Goal: Task Accomplishment & Management: Manage account settings

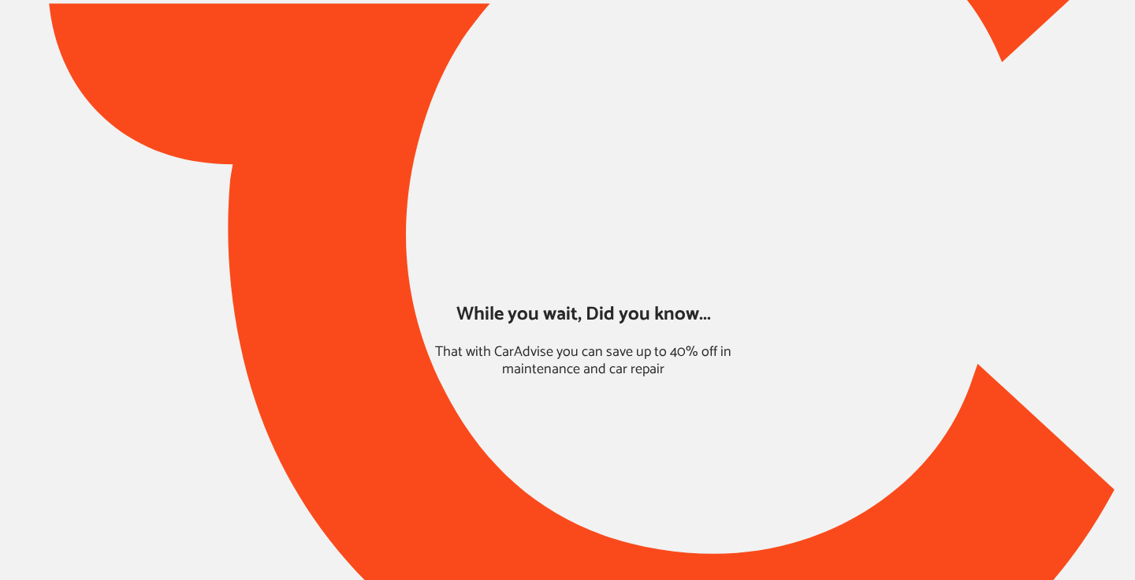
type input "*****"
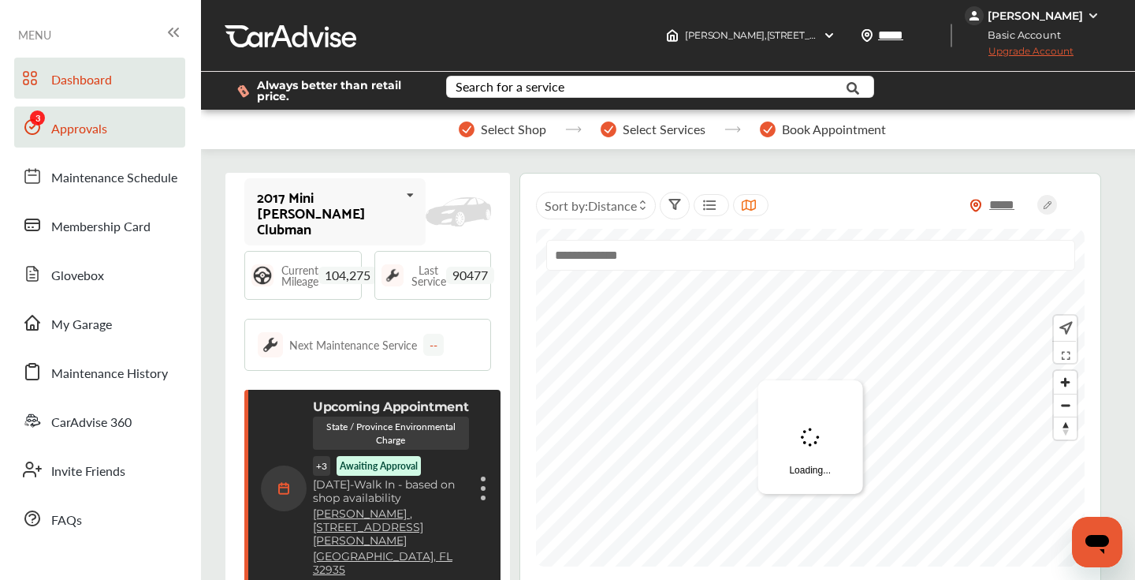
click at [100, 126] on span "Approvals" at bounding box center [79, 129] width 56 height 20
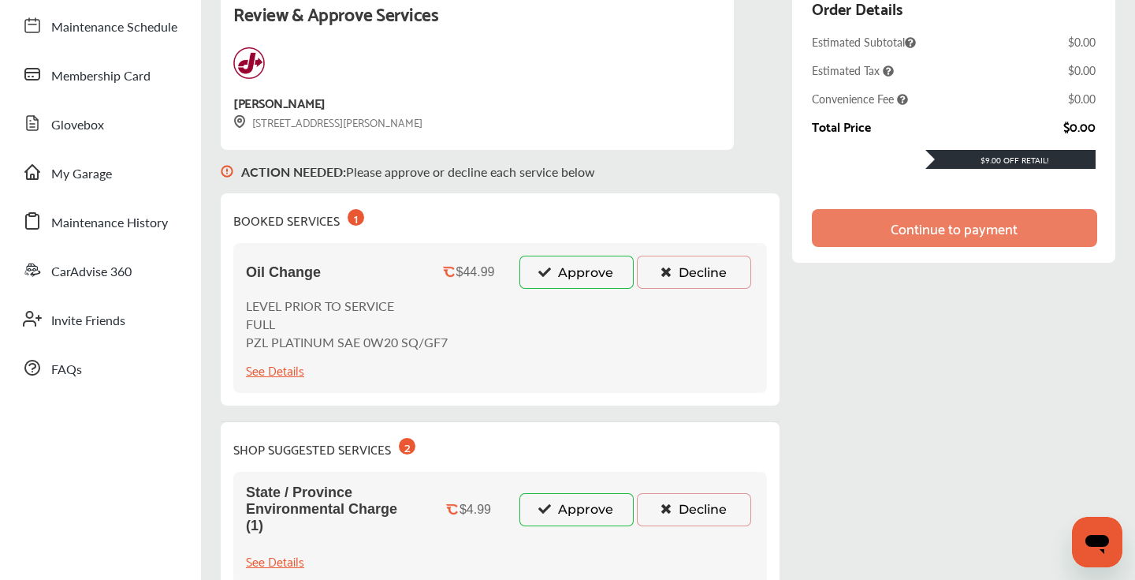
scroll to position [161, 0]
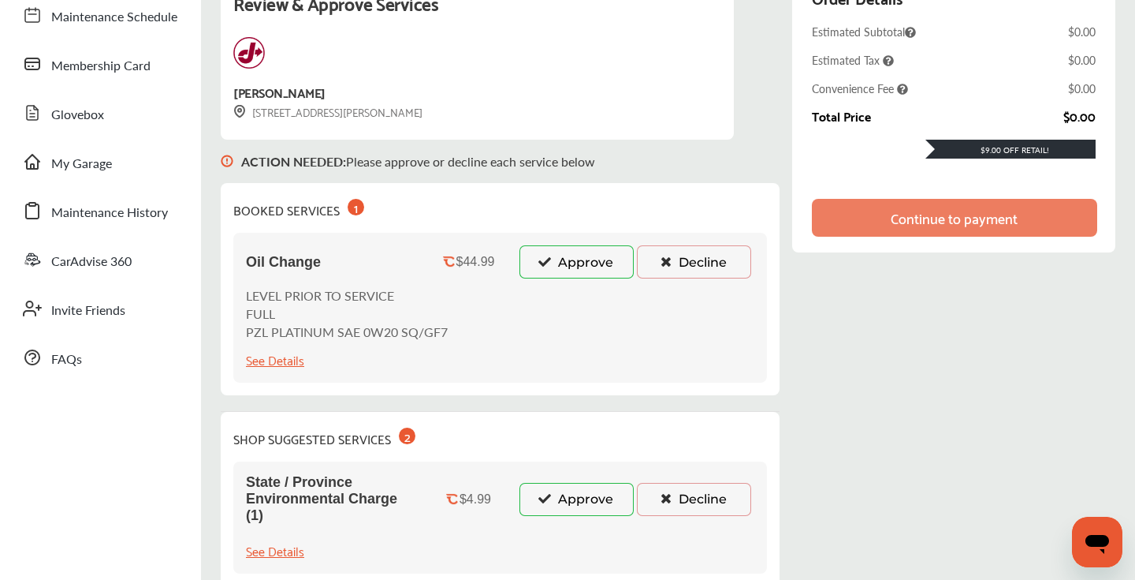
click at [594, 261] on button "Approve" at bounding box center [577, 261] width 114 height 33
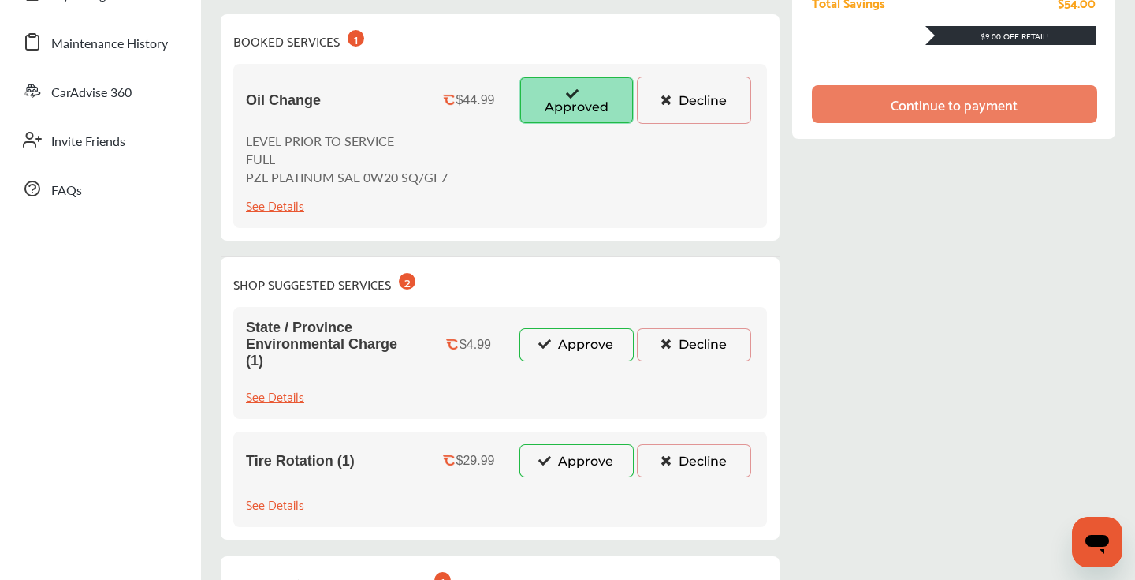
scroll to position [338, 0]
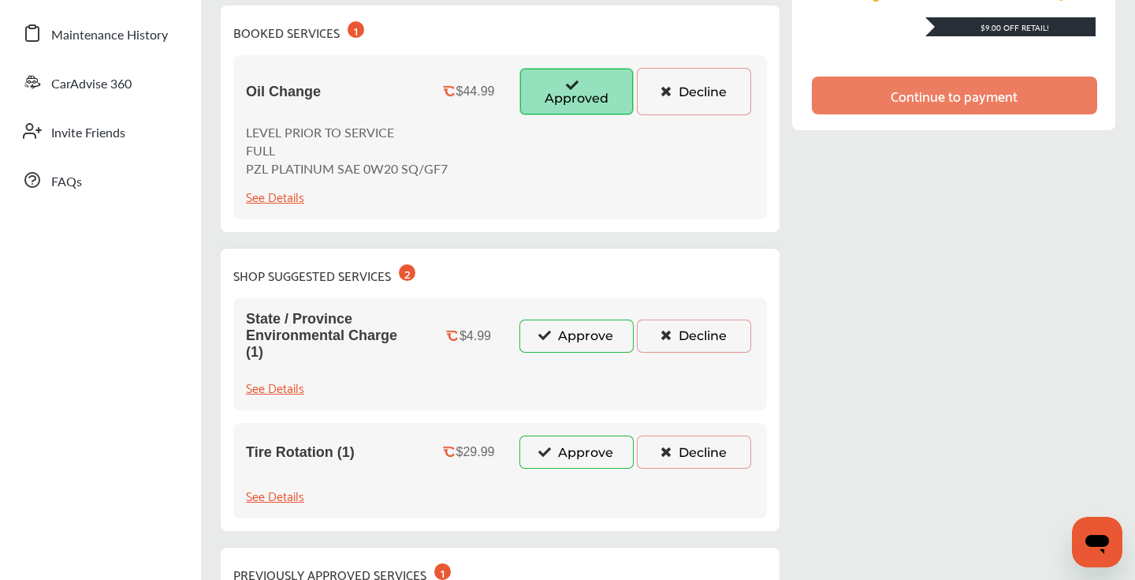
click at [544, 338] on icon at bounding box center [545, 334] width 15 height 11
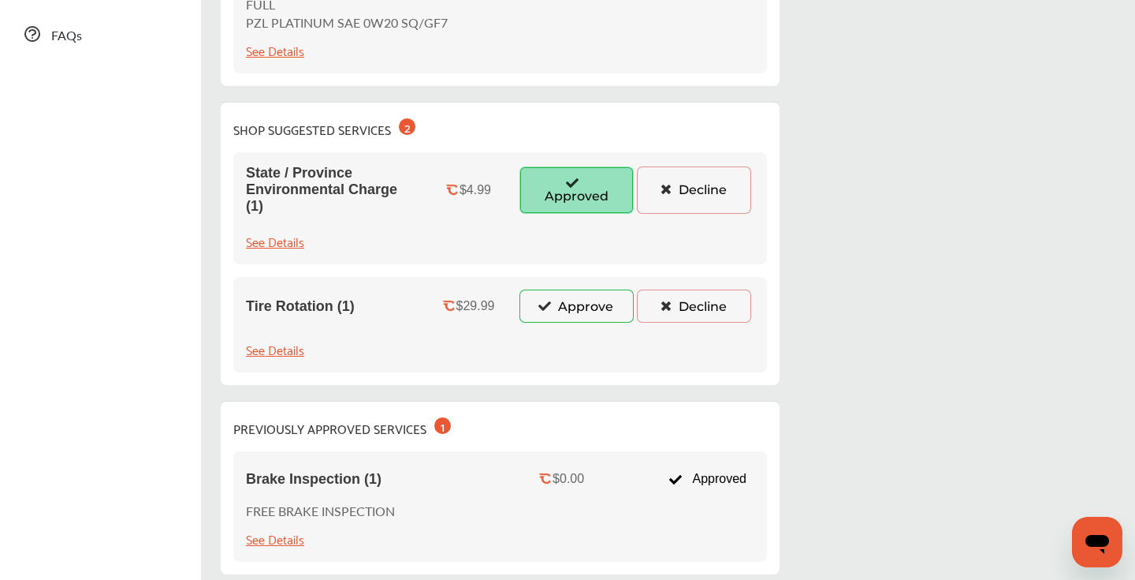
scroll to position [585, 0]
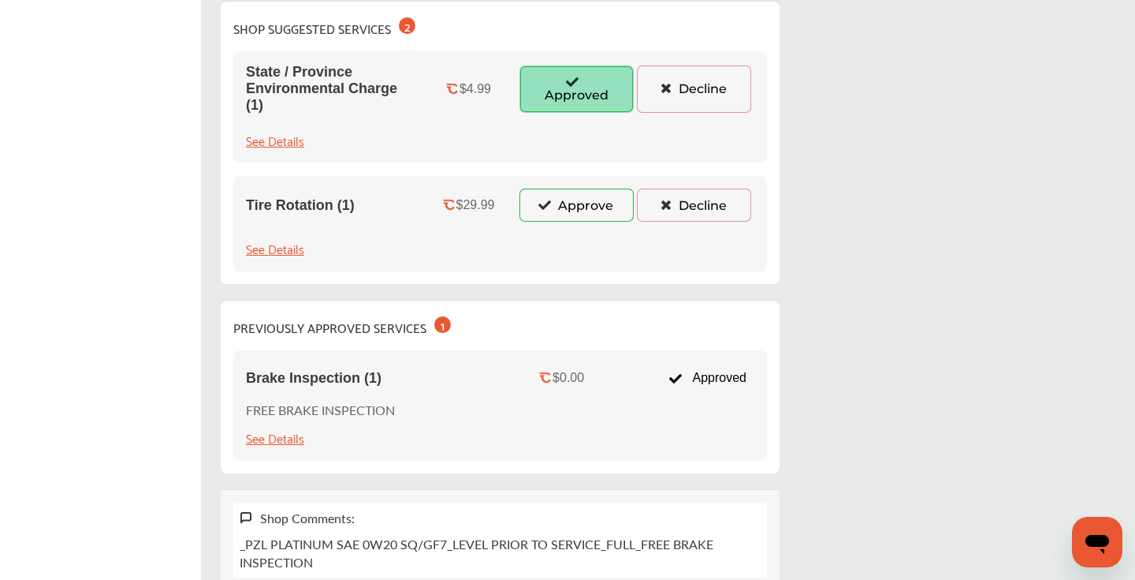
click at [578, 209] on button "Approve" at bounding box center [577, 204] width 114 height 33
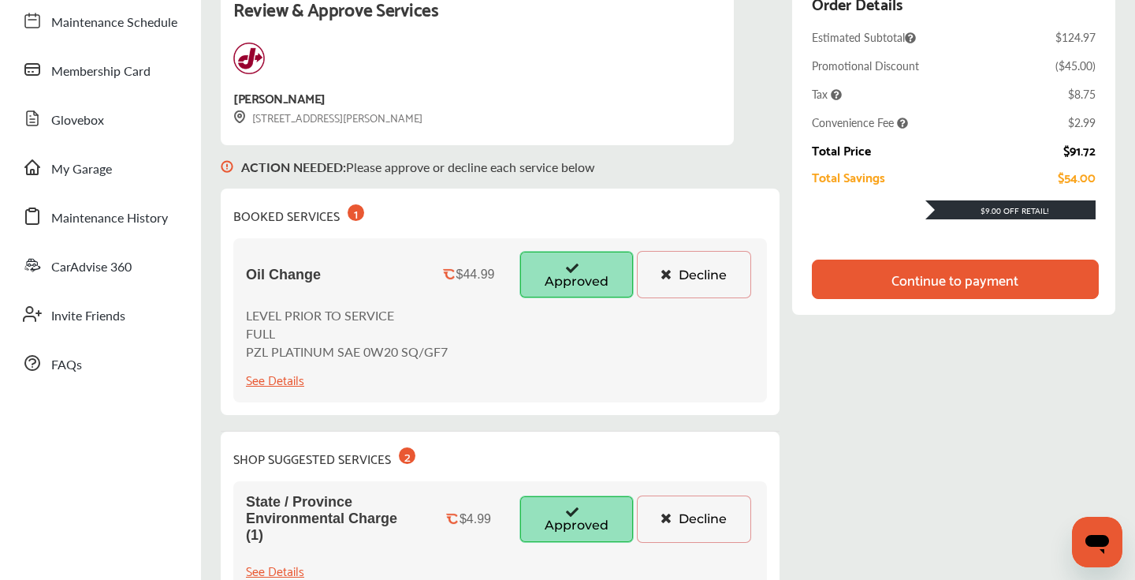
scroll to position [0, 0]
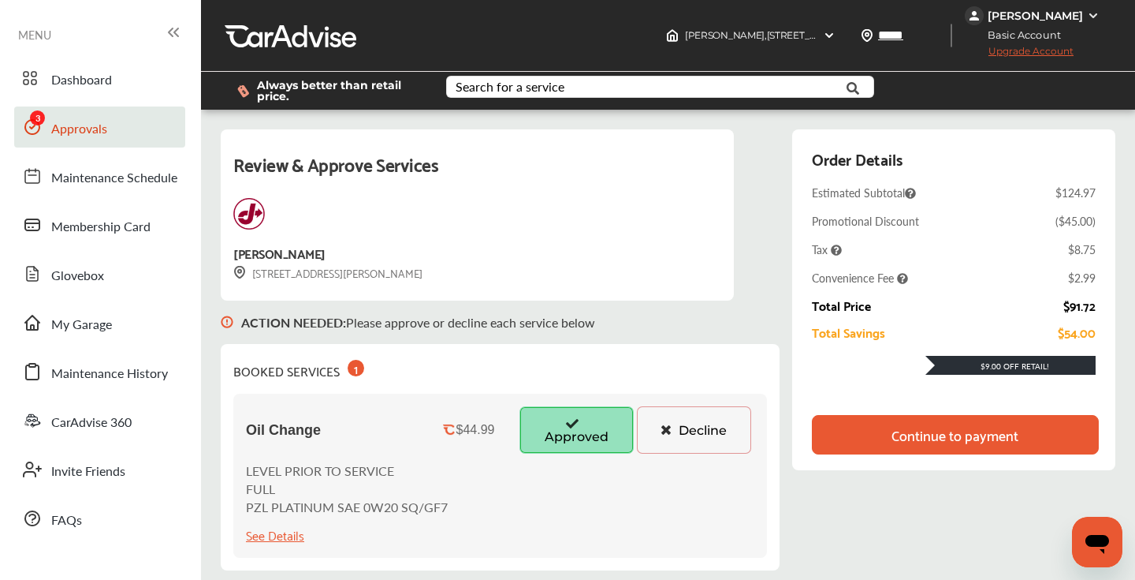
click at [910, 427] on div "Continue to payment" at bounding box center [955, 435] width 127 height 16
